Goal: Understand process/instructions

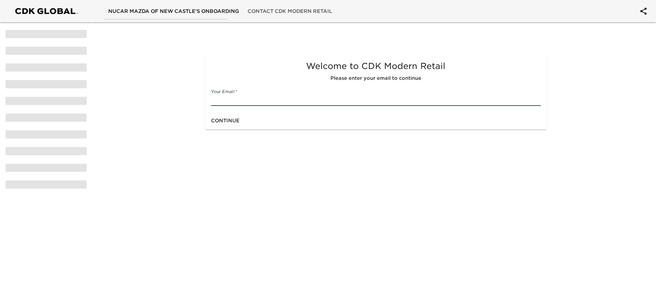
click at [252, 103] on input "text" at bounding box center [375, 100] width 329 height 11
type input "[EMAIL_ADDRESS][DOMAIN_NAME]"
click at [220, 119] on span "Continue" at bounding box center [225, 120] width 29 height 9
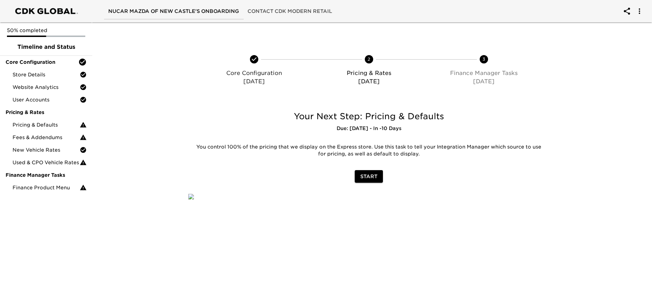
click at [366, 175] on span "Start" at bounding box center [368, 176] width 17 height 9
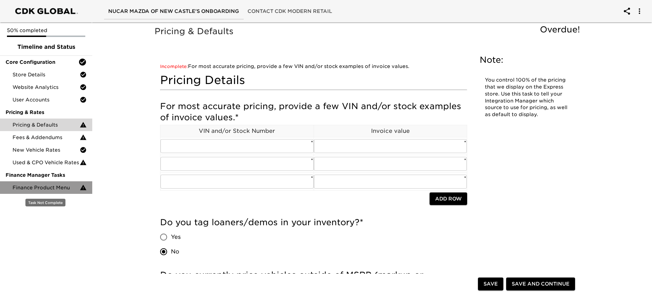
click at [84, 189] on icon at bounding box center [83, 188] width 6 height 6
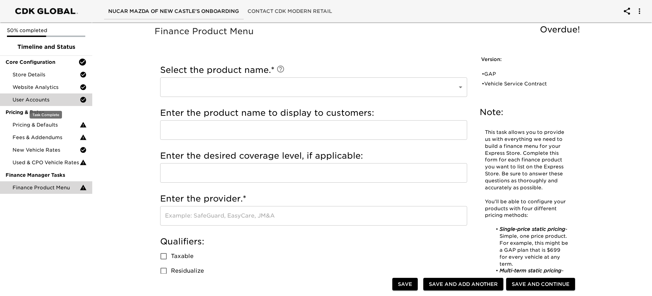
click at [49, 102] on span "User Accounts" at bounding box center [46, 99] width 67 height 7
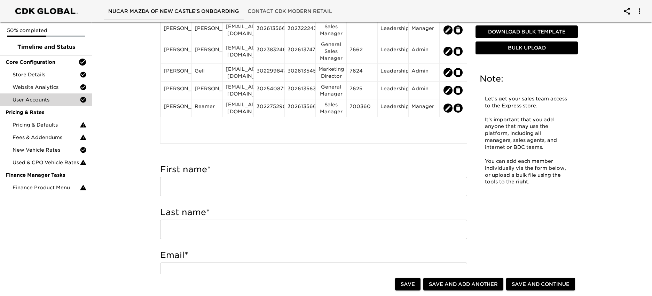
scroll to position [104, 0]
